Goal: Task Accomplishment & Management: Manage account settings

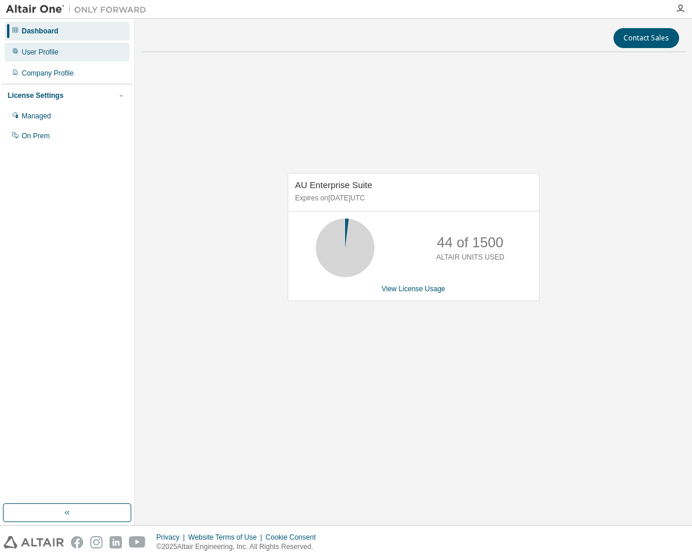
click at [43, 50] on div "User Profile" at bounding box center [40, 51] width 37 height 9
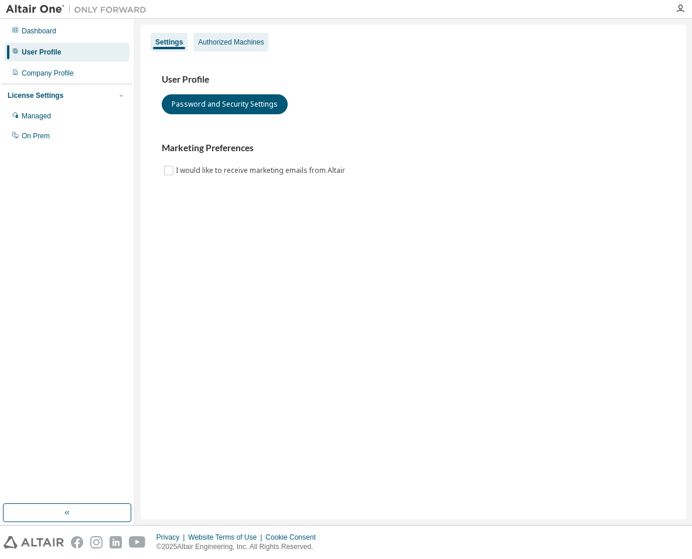
click at [235, 38] on div "Authorized Machines" at bounding box center [231, 41] width 66 height 9
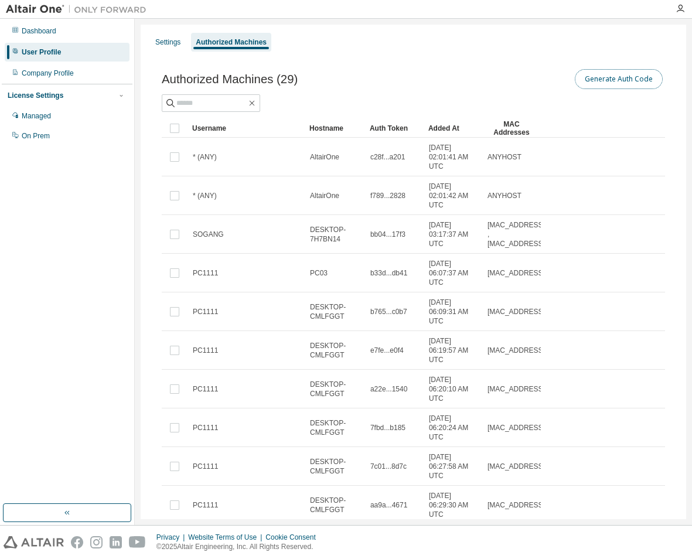
click at [600, 78] on button "Generate Auth Code" at bounding box center [619, 79] width 88 height 20
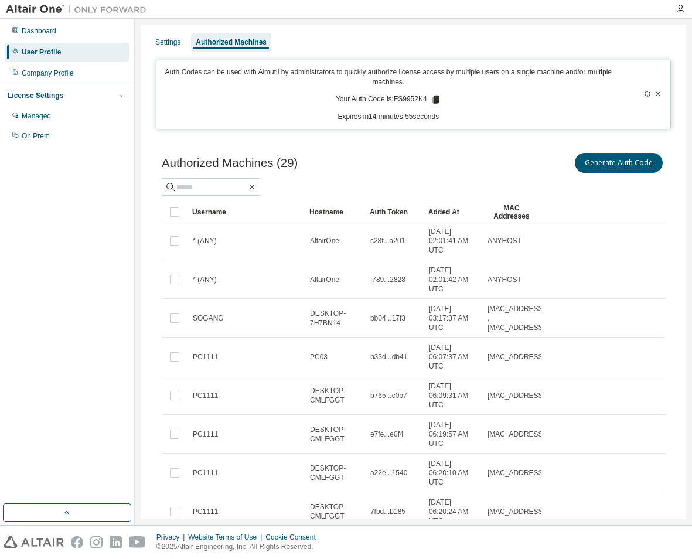
click at [432, 96] on icon at bounding box center [435, 99] width 6 height 8
